Goal: Information Seeking & Learning: Find specific fact

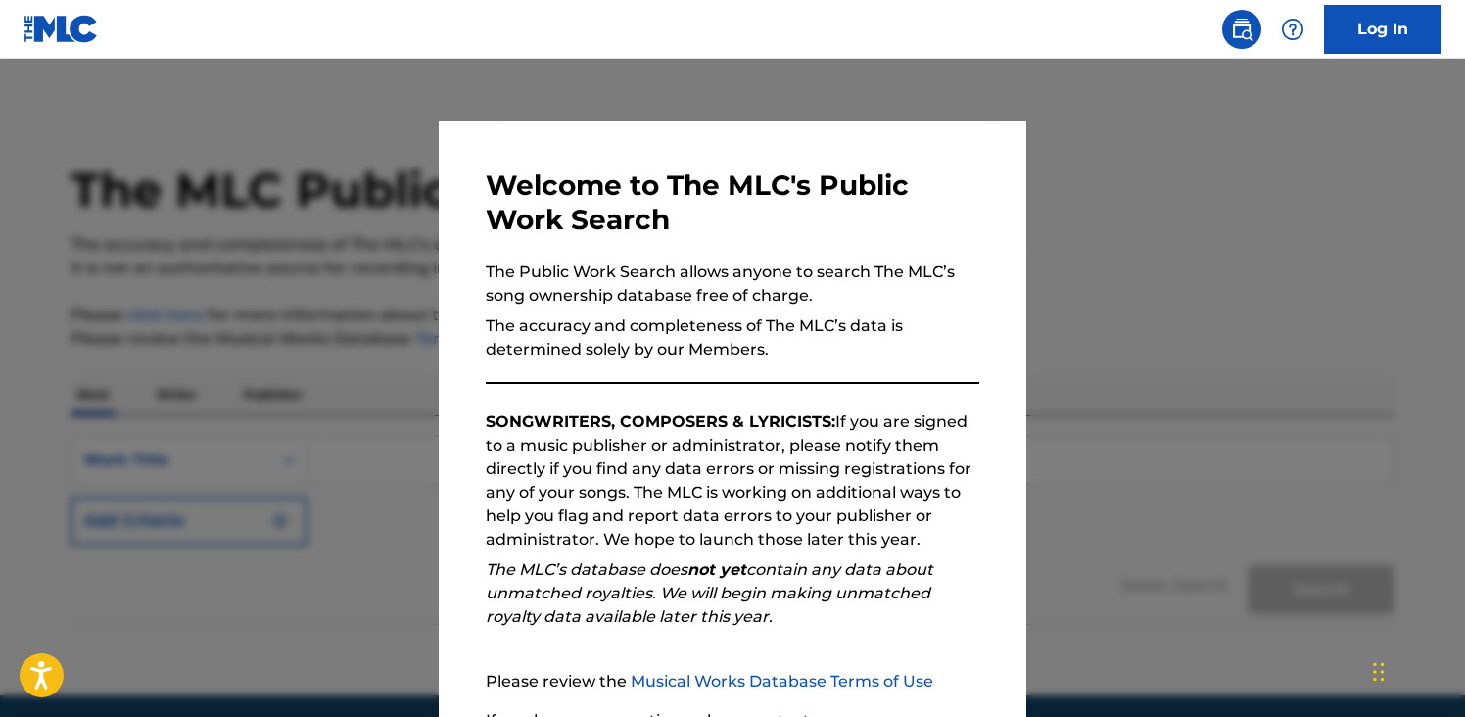
click at [1250, 29] on img at bounding box center [1242, 30] width 24 height 24
click at [1038, 319] on div at bounding box center [732, 417] width 1465 height 717
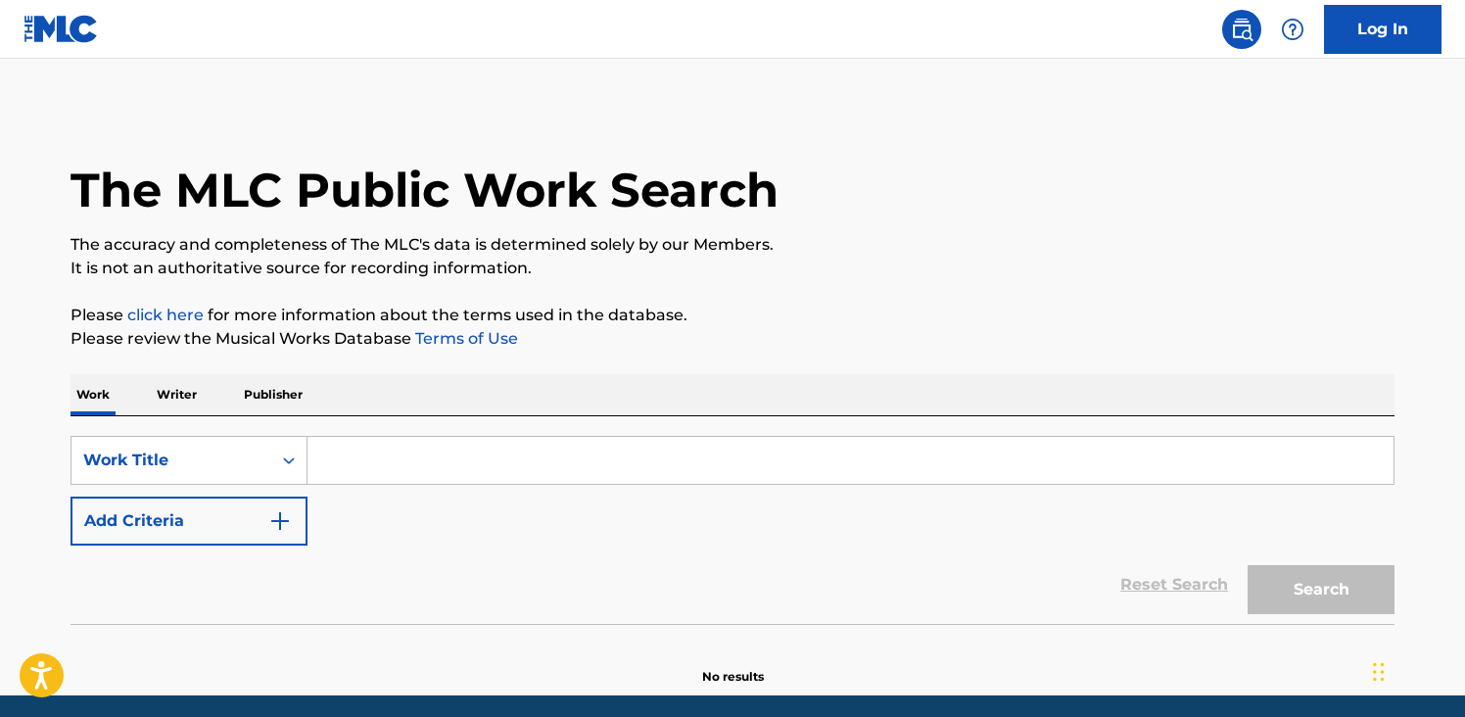
click at [524, 461] on input "Search Form" at bounding box center [850, 460] width 1086 height 47
paste input "BrandoBeatz"
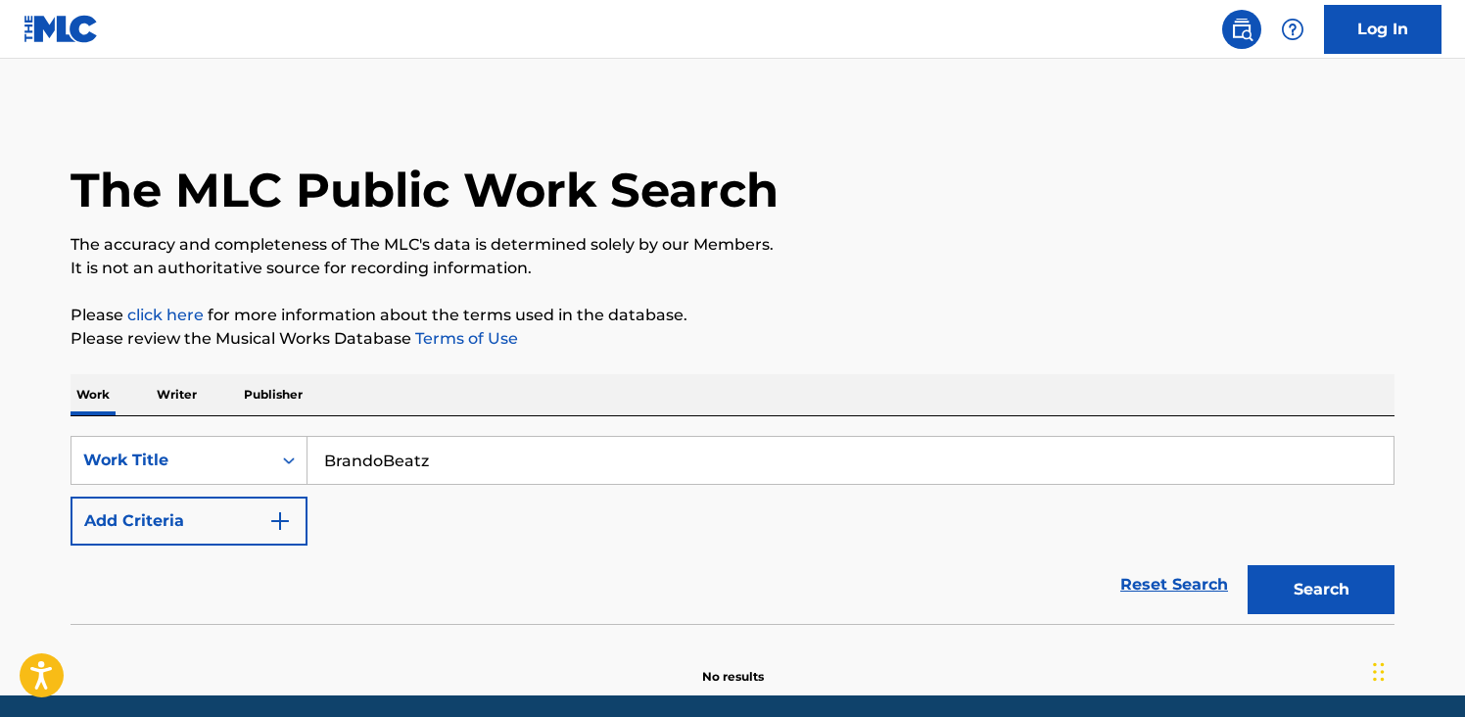
click at [440, 462] on input "BrandoBeatz" at bounding box center [850, 460] width 1086 height 47
type input "BrandoBeatz"
click at [293, 513] on button "Add Criteria" at bounding box center [189, 520] width 237 height 49
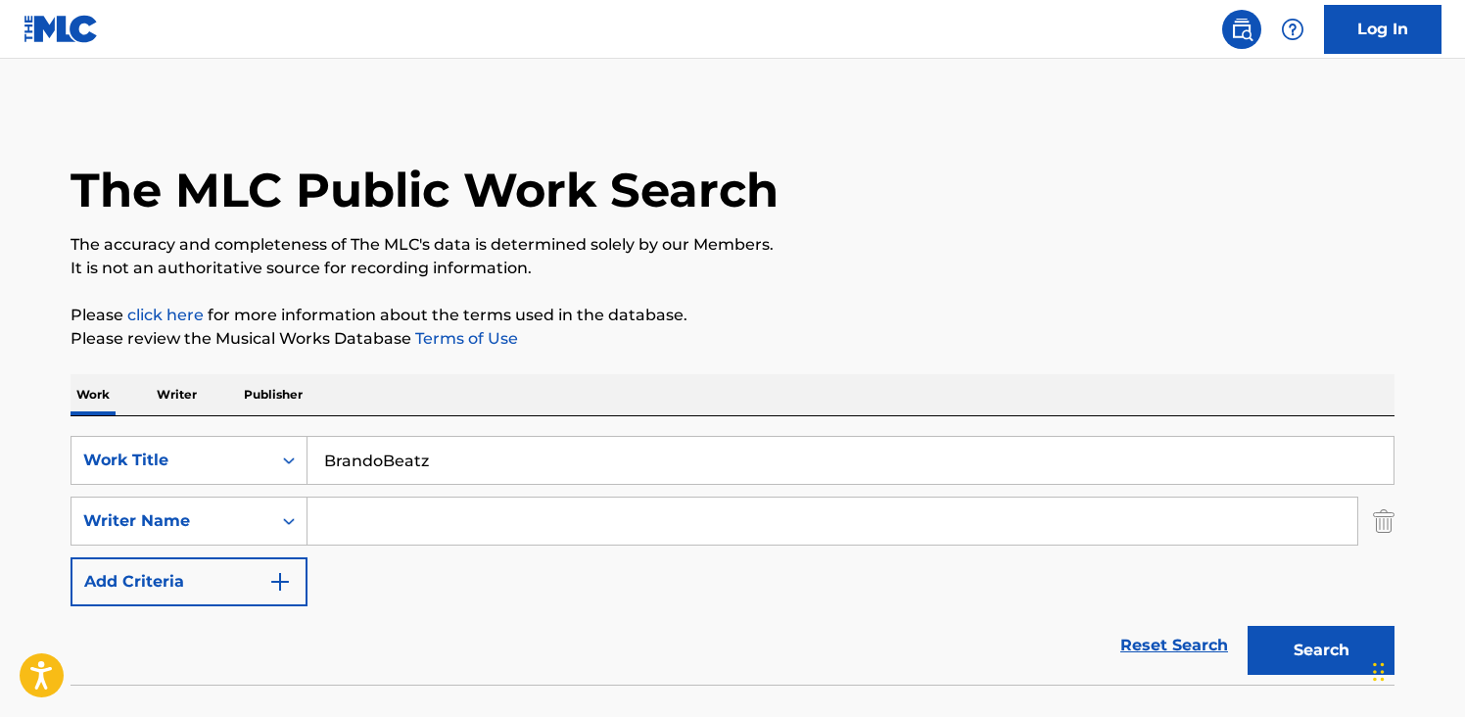
click at [381, 536] on input "Search Form" at bounding box center [832, 520] width 1050 height 47
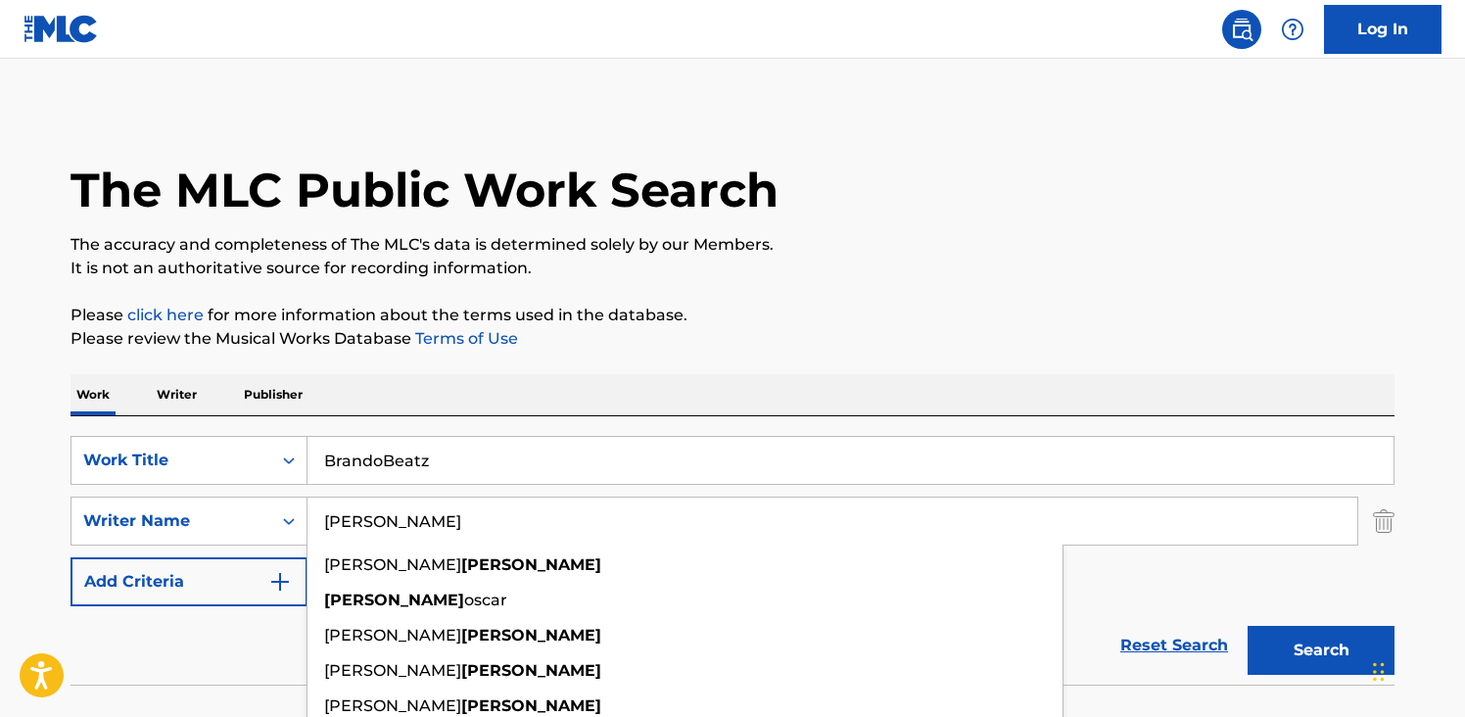
type input "[PERSON_NAME]"
click at [368, 458] on input "BrandoBeatz" at bounding box center [850, 460] width 1086 height 47
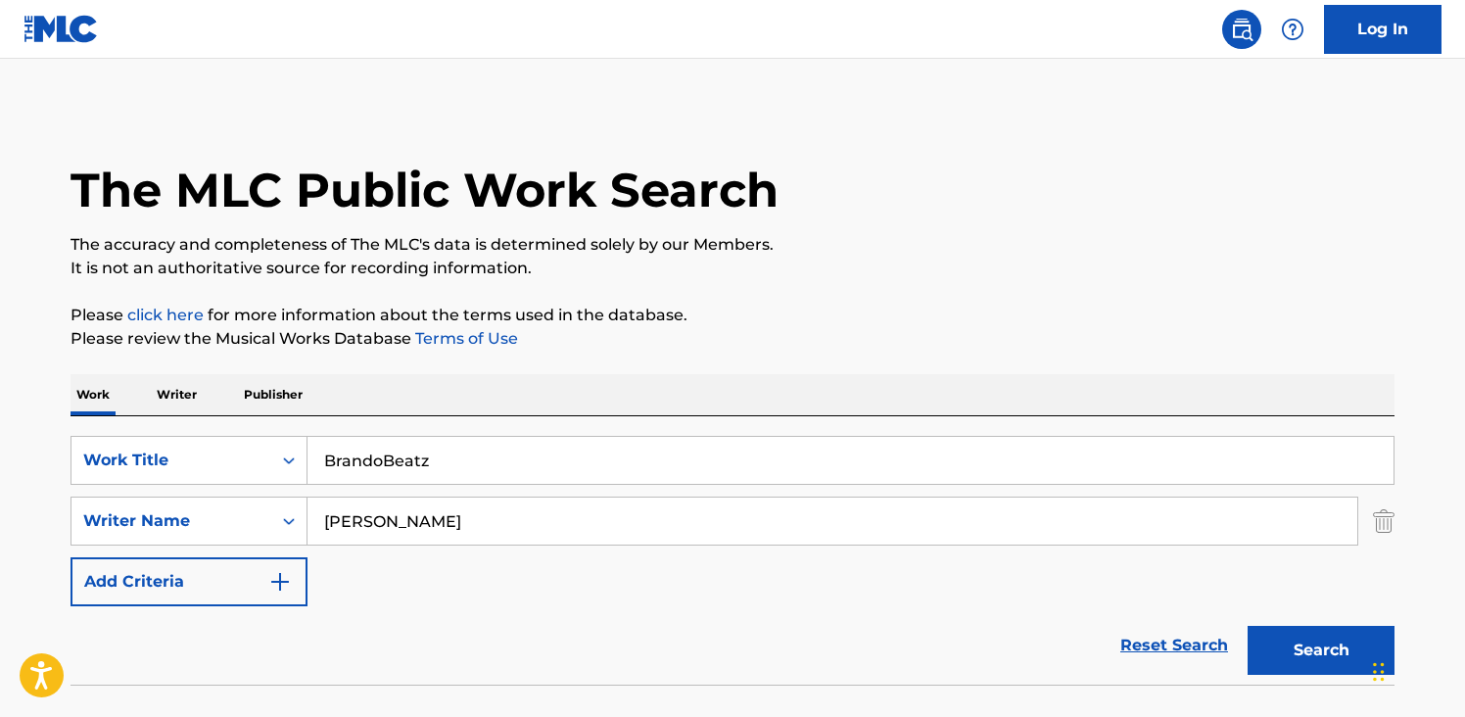
click at [368, 458] on input "BrandoBeatz" at bounding box center [850, 460] width 1086 height 47
paste input "Head Hurt"
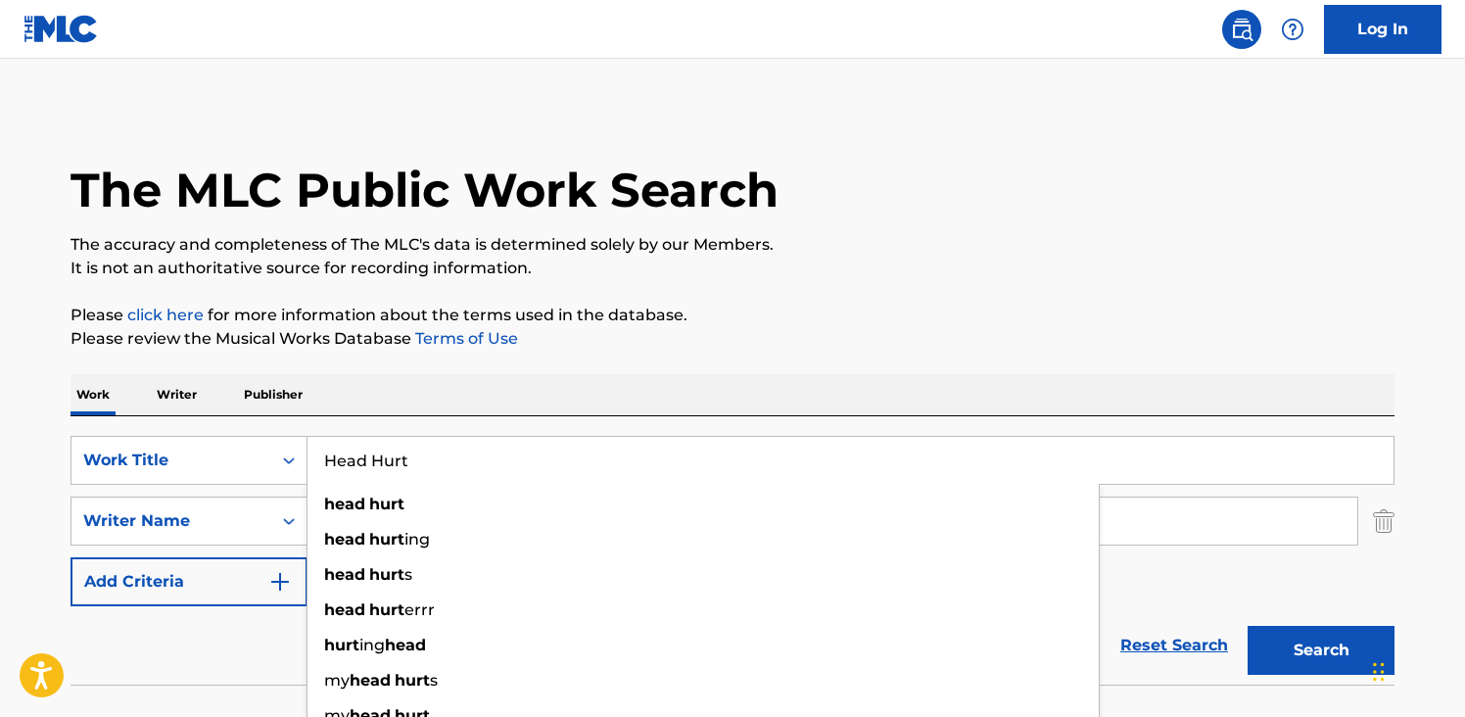
type input "Head Hurt"
click at [643, 329] on p "Please review the Musical Works Database Terms of Use" at bounding box center [733, 339] width 1324 height 24
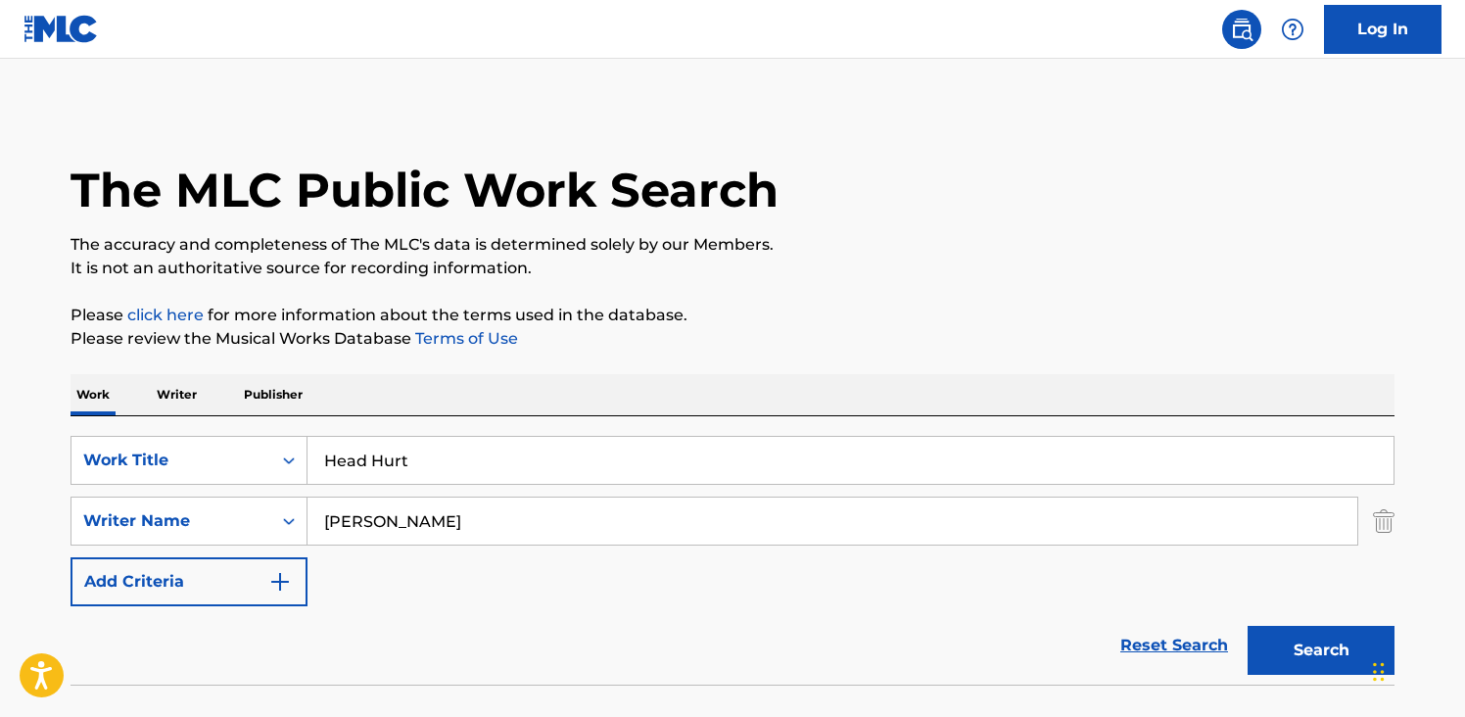
click at [1305, 645] on button "Search" at bounding box center [1320, 650] width 147 height 49
click at [968, 623] on div "Reset Search Search" at bounding box center [733, 645] width 1324 height 78
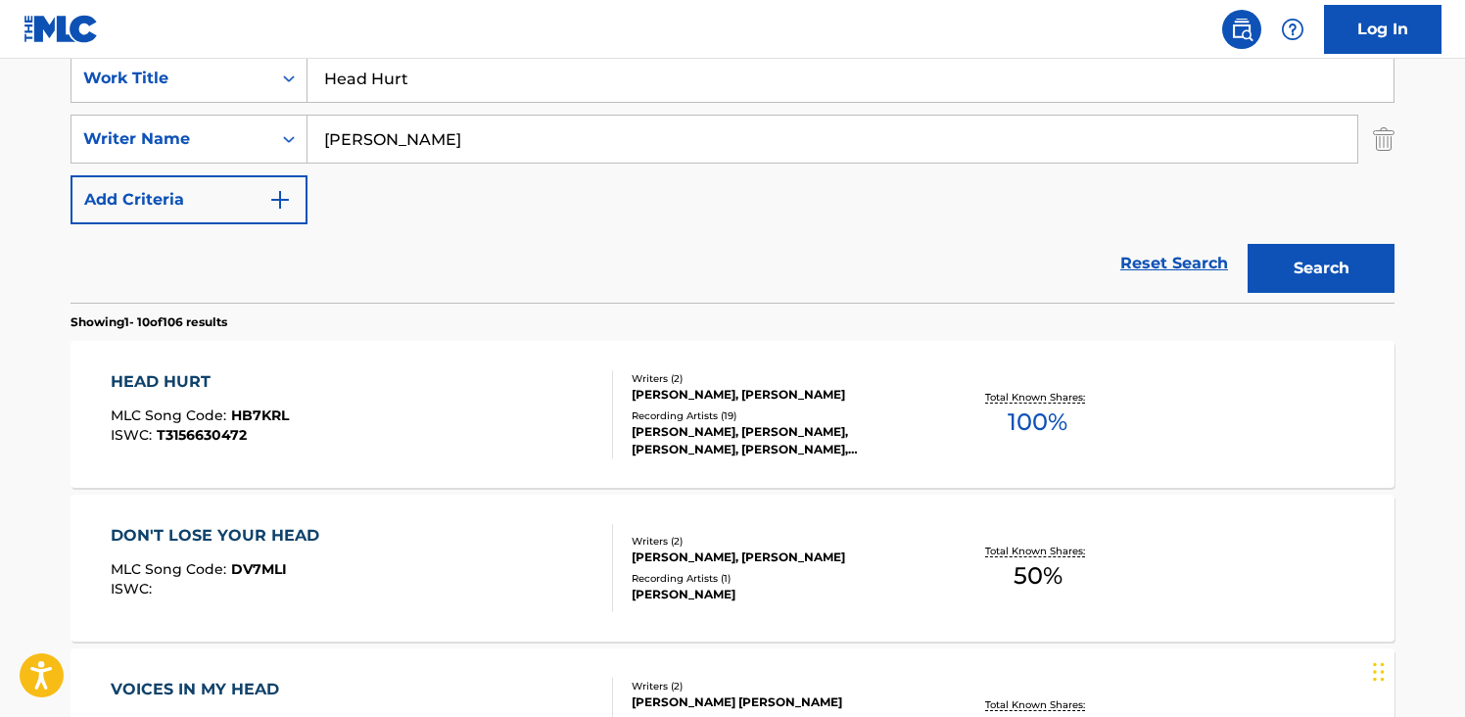
scroll to position [431, 0]
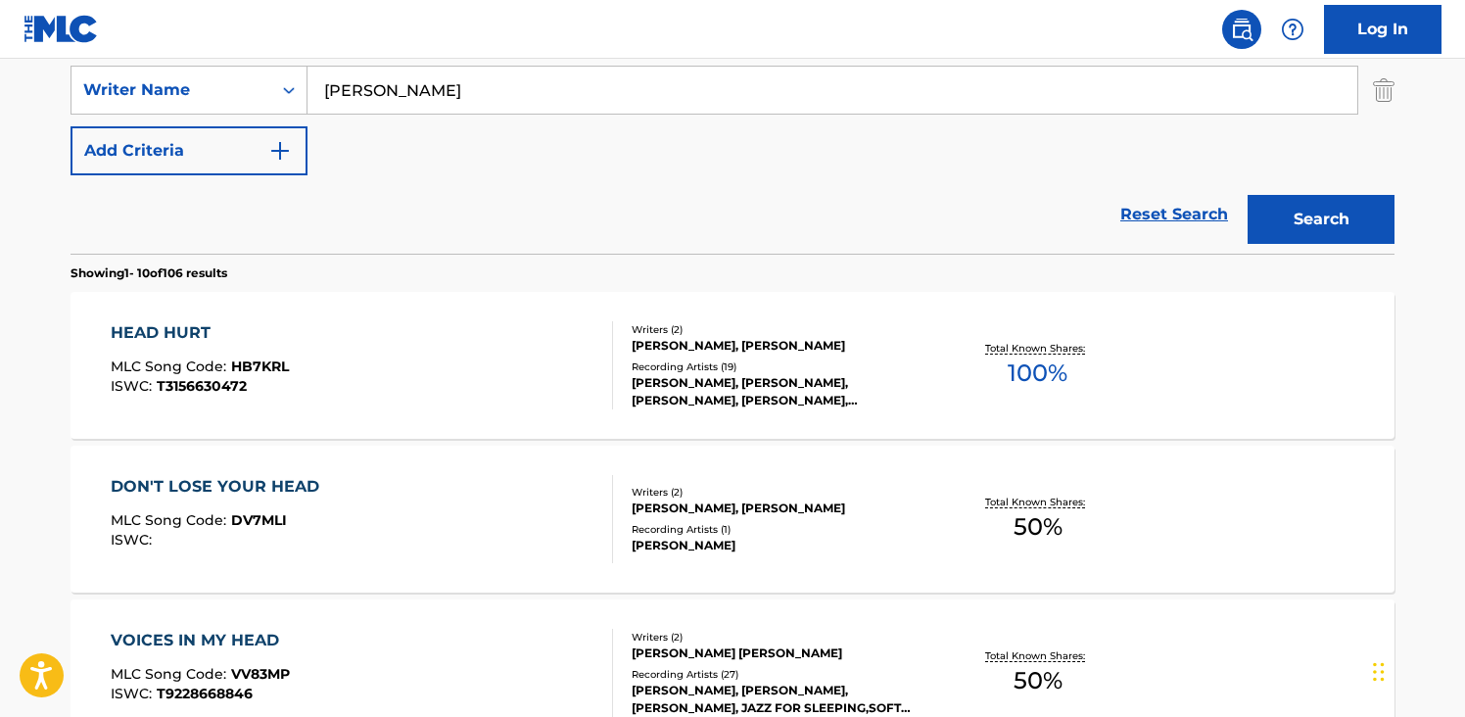
click at [255, 333] on div "HEAD HURT" at bounding box center [200, 333] width 178 height 24
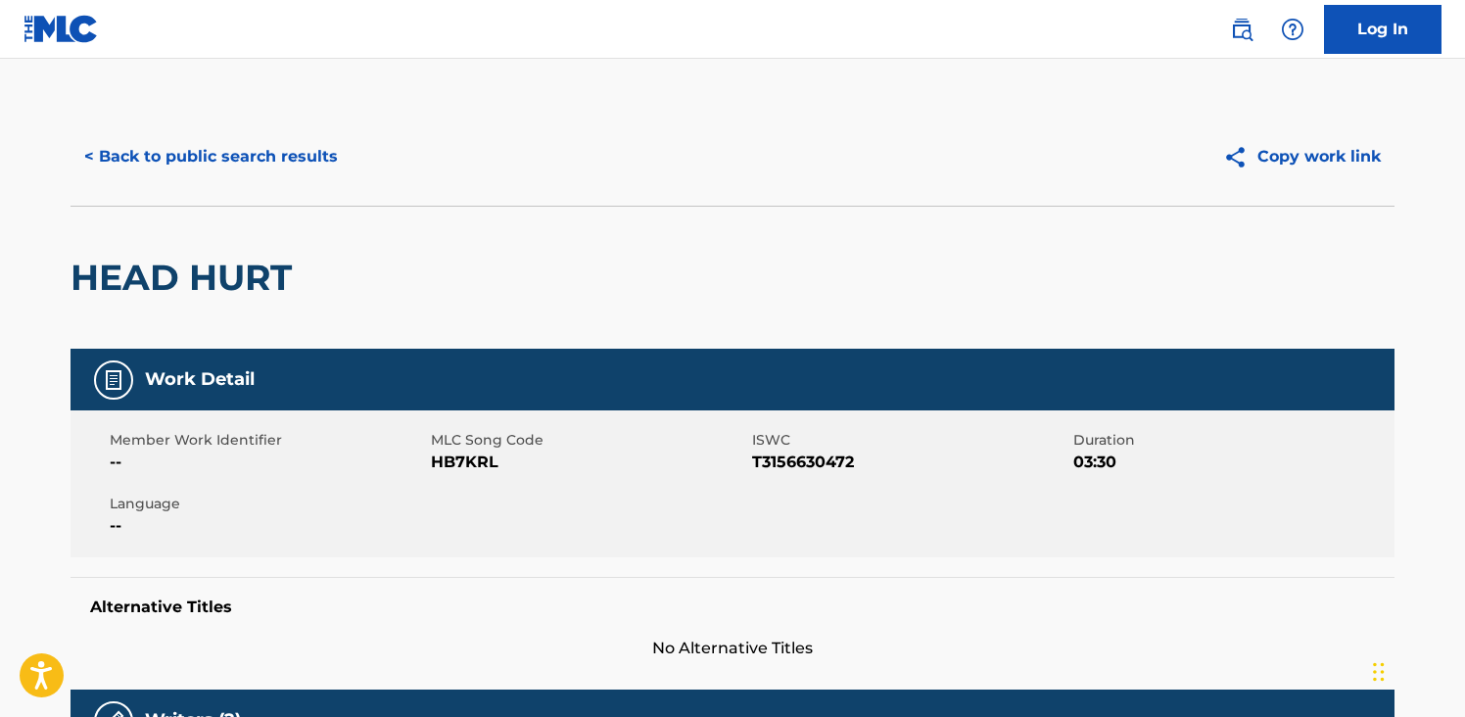
click at [903, 154] on div "Copy work link" at bounding box center [1063, 156] width 662 height 49
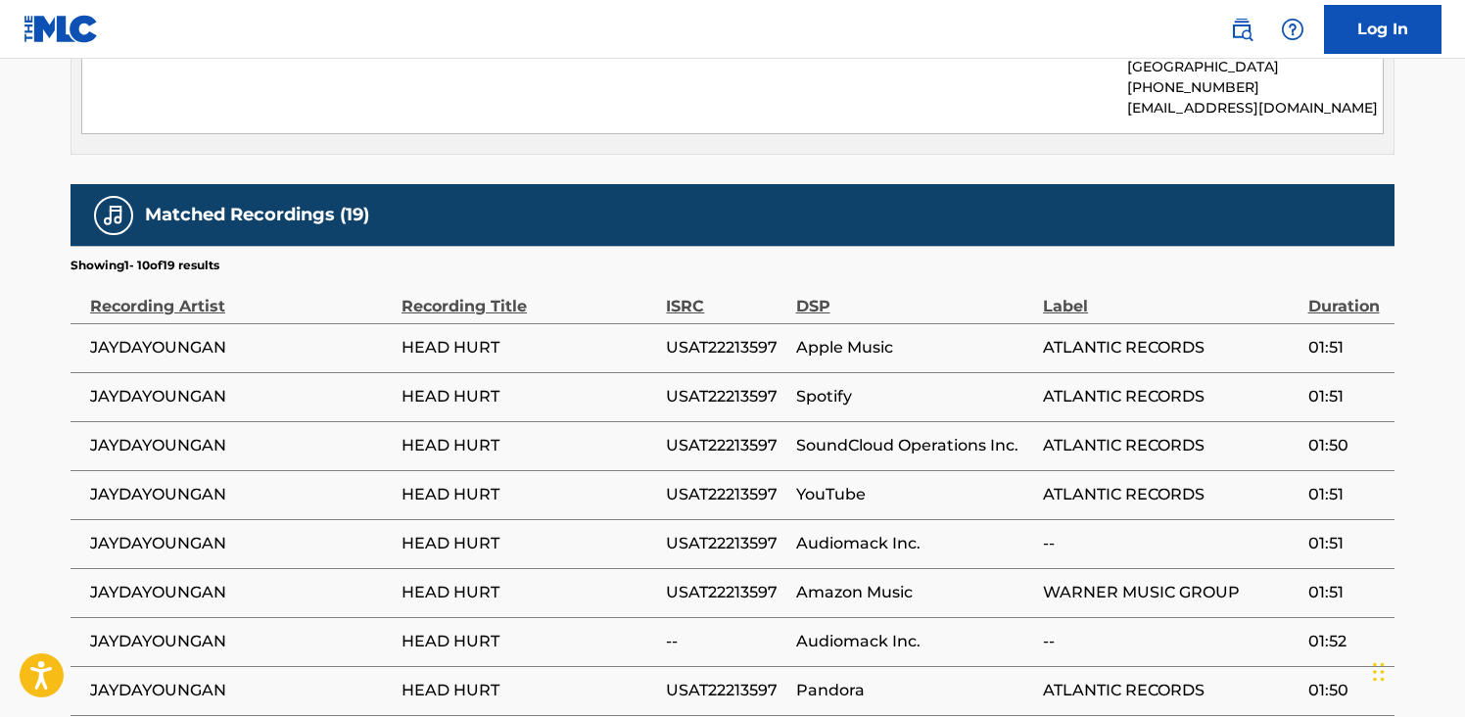
scroll to position [1449, 0]
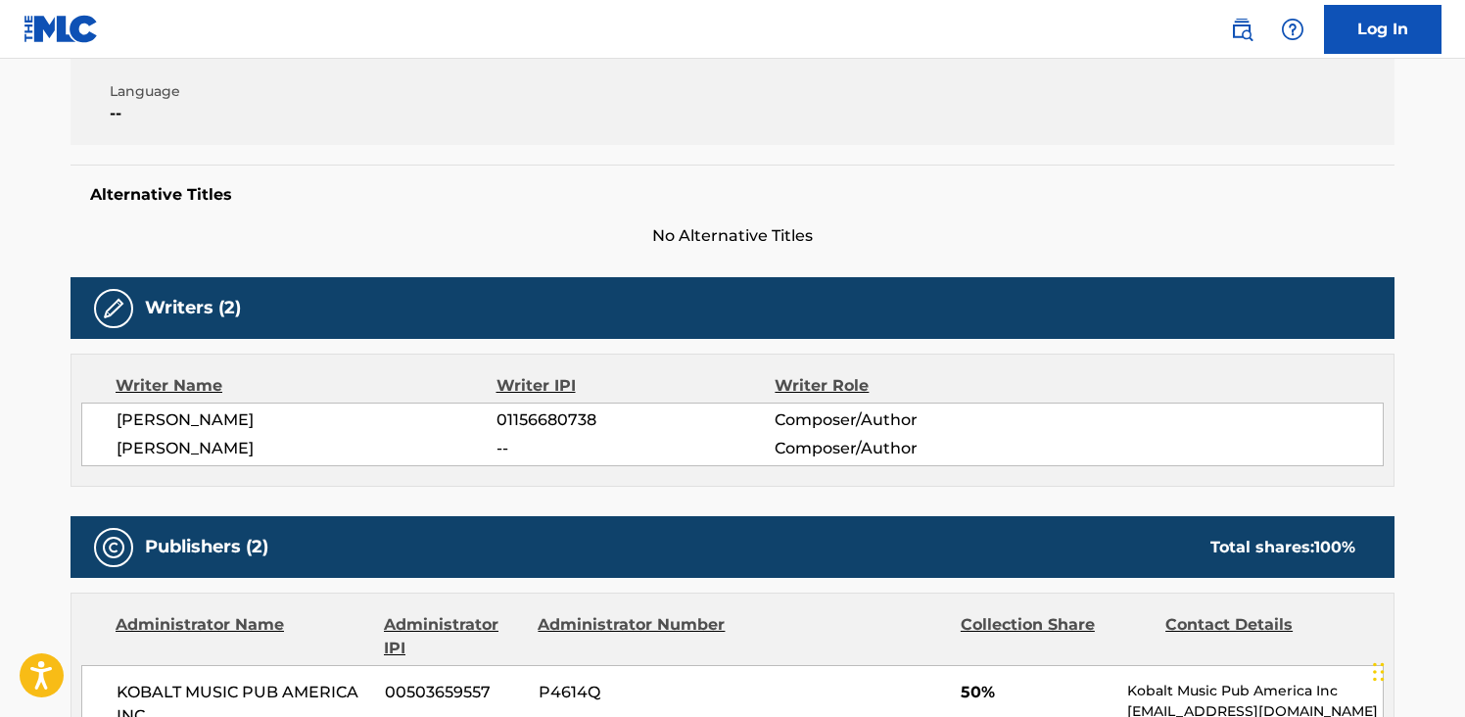
scroll to position [392, 0]
